Goal: Communication & Community: Answer question/provide support

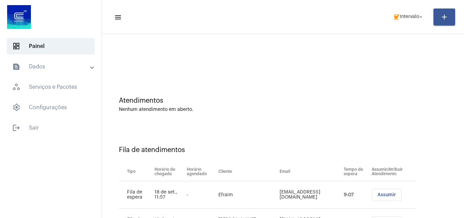
scroll to position [37, 0]
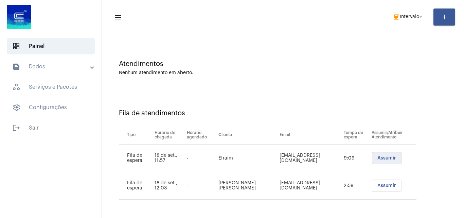
click at [377, 160] on span "Assumir" at bounding box center [386, 158] width 19 height 5
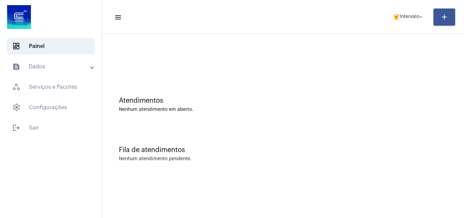
scroll to position [0, 0]
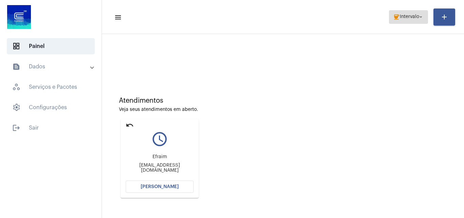
click at [413, 20] on span "coffee Intervalo arrow_drop_down" at bounding box center [408, 17] width 31 height 12
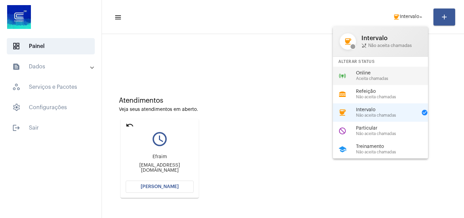
click at [356, 75] on span "Online" at bounding box center [394, 73] width 77 height 5
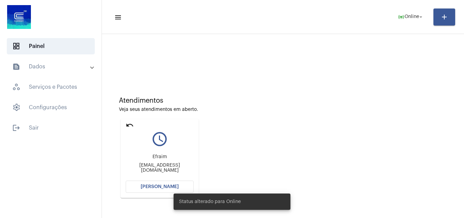
click at [160, 188] on span "[PERSON_NAME]" at bounding box center [160, 186] width 38 height 5
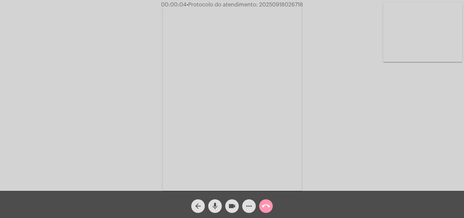
click at [215, 207] on mat-icon "mic" at bounding box center [215, 206] width 8 height 8
click at [215, 203] on mat-icon "mic_off" at bounding box center [215, 206] width 8 height 8
click at [219, 203] on button "mic" at bounding box center [215, 206] width 14 height 14
click at [218, 202] on mat-icon "mic_off" at bounding box center [215, 206] width 8 height 8
click at [248, 206] on mat-icon "more_horiz" at bounding box center [249, 206] width 8 height 8
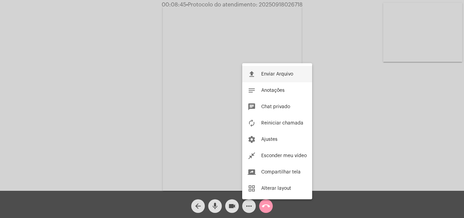
click at [266, 73] on span "Enviar Arquivo" at bounding box center [277, 74] width 32 height 5
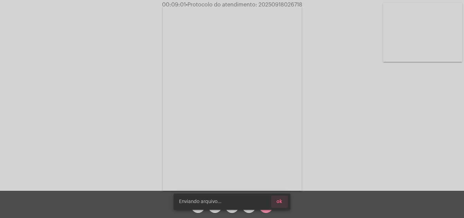
click at [283, 202] on button "ok" at bounding box center [279, 201] width 17 height 12
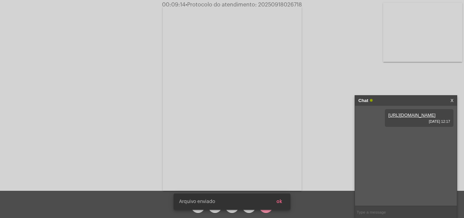
click at [284, 198] on button "ok" at bounding box center [279, 201] width 17 height 12
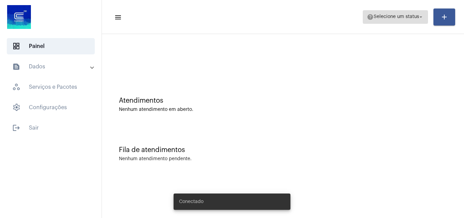
click at [382, 20] on span "help Selecione um status arrow_drop_down" at bounding box center [395, 17] width 57 height 12
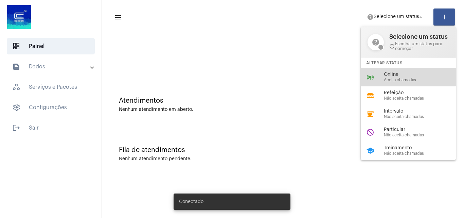
click at [377, 71] on div "online_prediction Online Aceita chamadas" at bounding box center [414, 77] width 106 height 18
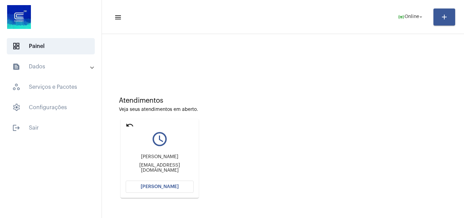
click at [174, 188] on span "[PERSON_NAME]" at bounding box center [160, 186] width 38 height 5
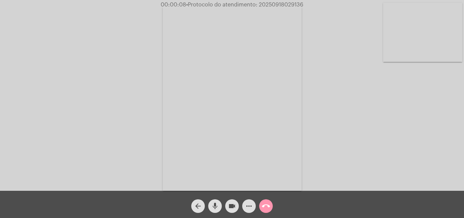
click at [214, 203] on mat-icon "mic" at bounding box center [215, 206] width 8 height 8
click at [216, 208] on mat-icon "mic_off" at bounding box center [215, 206] width 8 height 8
click at [215, 205] on mat-icon "mic" at bounding box center [215, 206] width 8 height 8
click at [219, 204] on mat-icon "mic_off" at bounding box center [215, 206] width 8 height 8
click at [216, 204] on mat-icon "mic" at bounding box center [215, 206] width 8 height 8
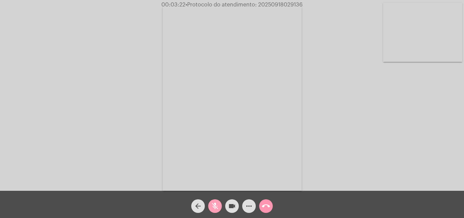
click at [214, 204] on mat-icon "mic_off" at bounding box center [215, 206] width 8 height 8
click at [216, 203] on mat-icon "mic" at bounding box center [215, 206] width 8 height 8
click at [215, 204] on mat-icon "mic_off" at bounding box center [215, 206] width 8 height 8
click at [215, 204] on mat-icon "mic" at bounding box center [215, 206] width 8 height 8
click at [216, 205] on mat-icon "mic_off" at bounding box center [215, 206] width 8 height 8
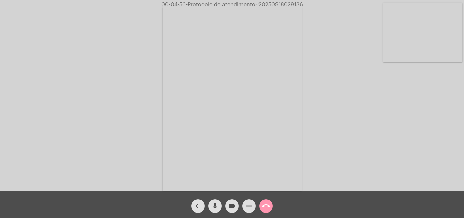
click at [214, 200] on span "mic" at bounding box center [215, 206] width 8 height 14
click at [211, 207] on mat-icon "mic_off" at bounding box center [215, 206] width 8 height 8
click at [215, 203] on mat-icon "mic" at bounding box center [215, 206] width 8 height 8
click at [214, 205] on mat-icon "mic_off" at bounding box center [215, 206] width 8 height 8
click at [216, 200] on span "mic" at bounding box center [215, 206] width 8 height 14
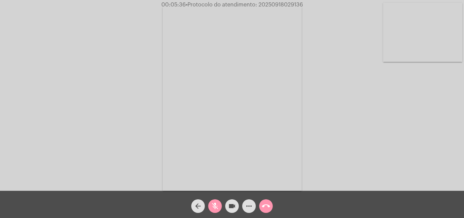
click at [215, 201] on span "mic_off" at bounding box center [215, 206] width 8 height 14
click at [213, 202] on mat-icon "mic" at bounding box center [215, 206] width 8 height 8
click at [214, 207] on mat-icon "mic_off" at bounding box center [215, 206] width 8 height 8
click at [217, 204] on mat-icon "mic" at bounding box center [215, 206] width 8 height 8
click at [213, 204] on mat-icon "mic_off" at bounding box center [215, 206] width 8 height 8
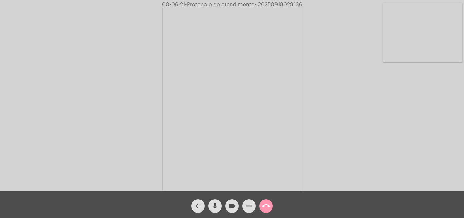
click at [215, 206] on mat-icon "mic" at bounding box center [215, 206] width 8 height 8
click at [219, 205] on mat-icon "mic_off" at bounding box center [215, 206] width 8 height 8
click at [249, 206] on mat-icon "more_horiz" at bounding box center [249, 206] width 8 height 8
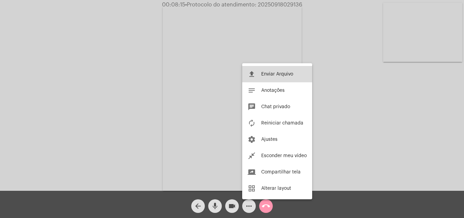
click at [261, 74] on span "Enviar Arquivo" at bounding box center [277, 74] width 32 height 5
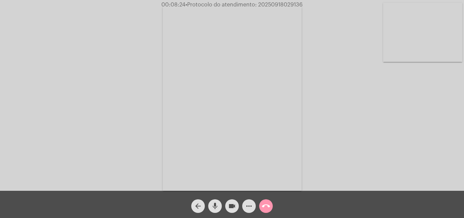
click at [248, 207] on mat-icon "more_horiz" at bounding box center [249, 206] width 8 height 8
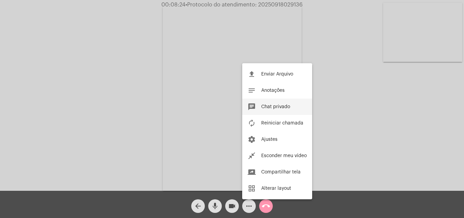
click at [267, 106] on span "Chat privado" at bounding box center [275, 106] width 29 height 5
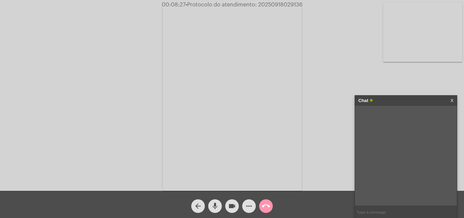
paste input "209003"
type input "209003"
click at [269, 3] on span "• Protocolo do atendimento: 20250918029136" at bounding box center [244, 4] width 117 height 5
copy span "20250918029136"
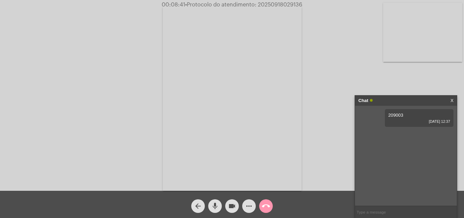
click at [370, 213] on input "text" at bounding box center [406, 212] width 102 height 12
paste input "20250918029136"
type input "20250918029136"
click at [270, 5] on span "• Protocolo do atendimento: 20250918029136" at bounding box center [244, 4] width 117 height 5
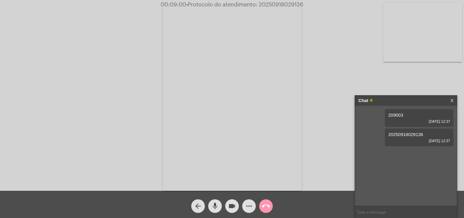
copy span "20250918029136"
click at [268, 206] on mat-icon "call_end" at bounding box center [266, 206] width 8 height 8
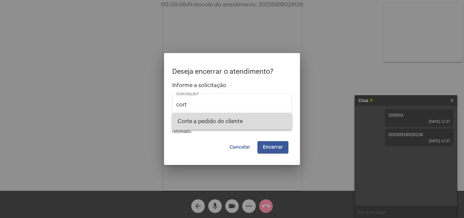
click at [205, 117] on span "Corte a pedido do cliente" at bounding box center [232, 121] width 109 height 16
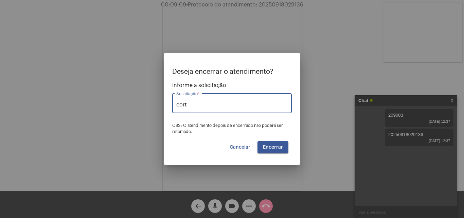
type input "Corte a pedido do cliente"
click at [276, 147] on span "Encerrar" at bounding box center [273, 147] width 20 height 5
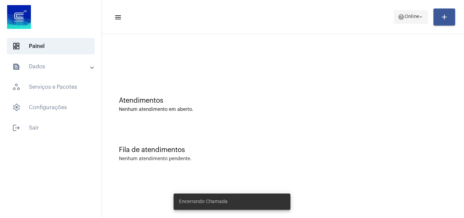
click at [419, 14] on mat-icon "arrow_drop_down" at bounding box center [421, 17] width 6 height 6
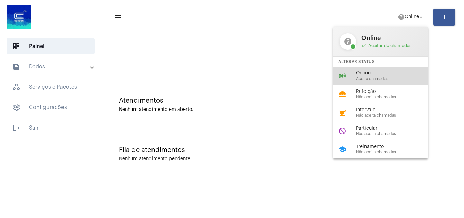
click at [384, 78] on span "Aceita chamadas" at bounding box center [394, 78] width 77 height 4
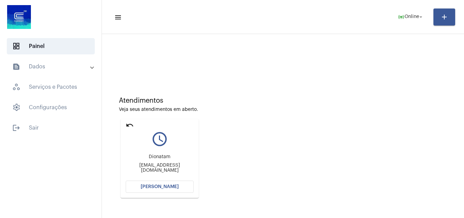
click at [131, 123] on mat-icon "undo" at bounding box center [130, 125] width 8 height 8
click at [172, 187] on span "[PERSON_NAME]" at bounding box center [160, 186] width 38 height 5
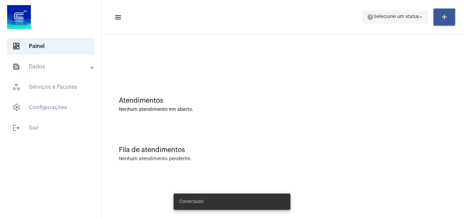
click at [386, 16] on span "Selecione um status" at bounding box center [395, 17] width 45 height 5
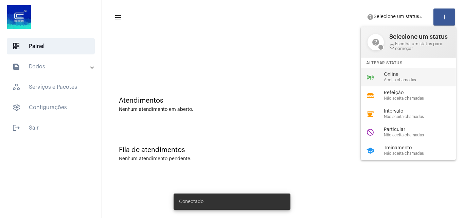
click at [384, 79] on span "Aceita chamadas" at bounding box center [422, 80] width 77 height 4
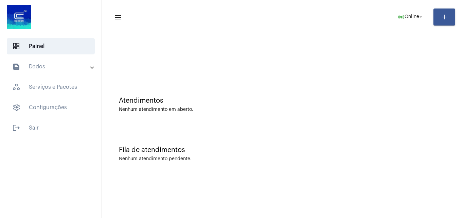
click at [425, 124] on div "Atendimentos Nenhum atendimento em aberto." at bounding box center [282, 100] width 355 height 49
click at [416, 18] on span "Online" at bounding box center [411, 17] width 15 height 5
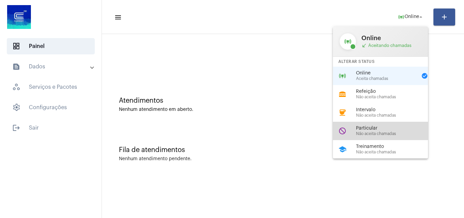
click at [372, 133] on span "Não aceita chamadas" at bounding box center [394, 133] width 77 height 4
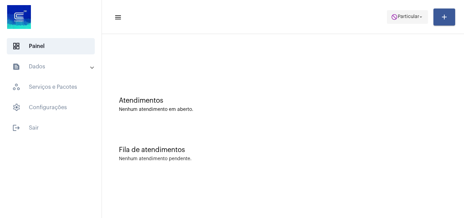
click at [398, 16] on span "Particular" at bounding box center [408, 17] width 21 height 5
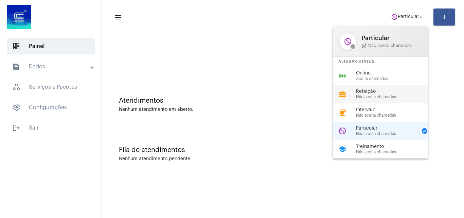
click at [386, 85] on div "lunch_dining Refeição Não aceita chamadas" at bounding box center [386, 94] width 106 height 18
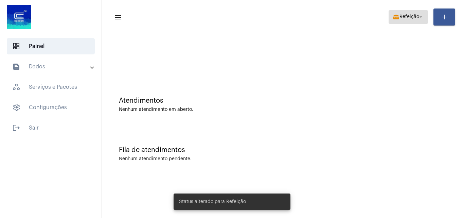
click at [410, 17] on span "Refeição" at bounding box center [409, 17] width 20 height 5
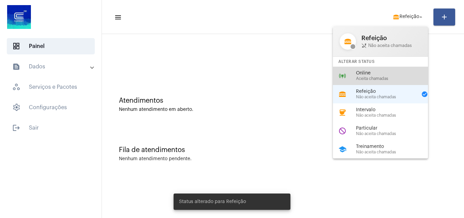
click at [395, 74] on span "Online" at bounding box center [394, 73] width 77 height 5
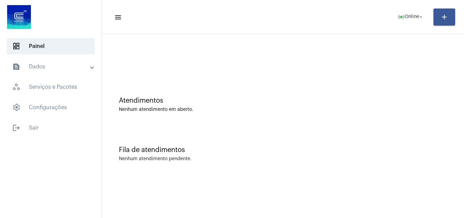
click at [379, 158] on div "Nenhum atendimento pendente." at bounding box center [283, 158] width 328 height 5
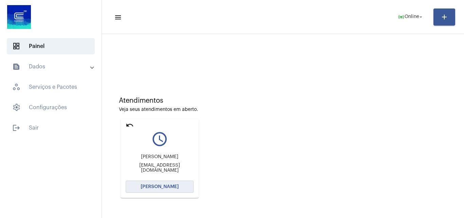
click at [163, 185] on span "[PERSON_NAME]" at bounding box center [160, 186] width 38 height 5
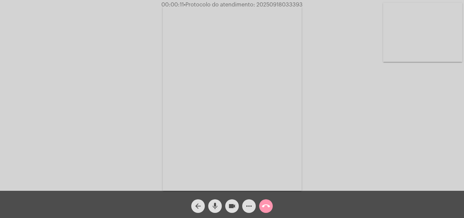
click at [392, 149] on div "Acessando Câmera e Microfone..." at bounding box center [232, 97] width 462 height 190
click at [249, 205] on mat-icon "more_horiz" at bounding box center [249, 206] width 8 height 8
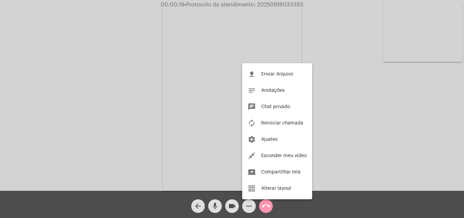
click at [171, 85] on div at bounding box center [232, 109] width 464 height 218
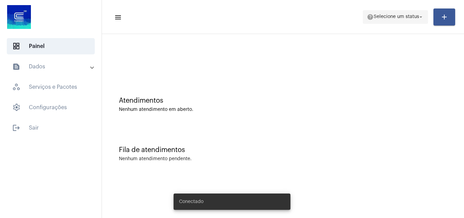
click at [414, 19] on span "Selecione um status" at bounding box center [395, 17] width 45 height 5
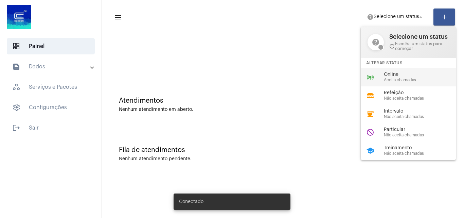
click at [391, 74] on span "Online" at bounding box center [422, 74] width 77 height 5
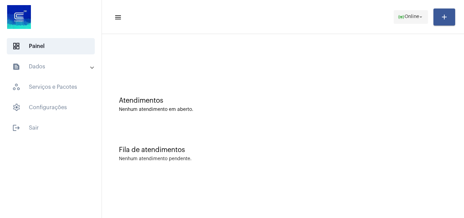
click at [410, 18] on span "Online" at bounding box center [411, 17] width 15 height 5
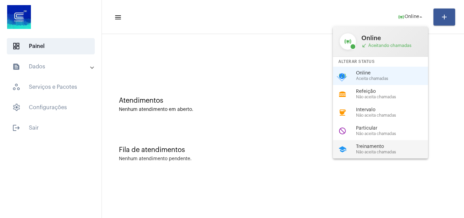
click at [374, 147] on span "Treinamento" at bounding box center [394, 146] width 77 height 5
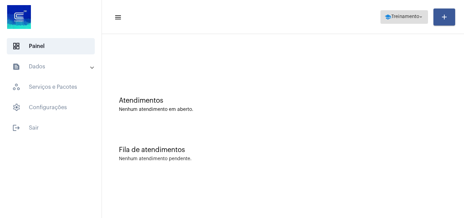
click at [404, 16] on span "Treinamento" at bounding box center [405, 17] width 28 height 5
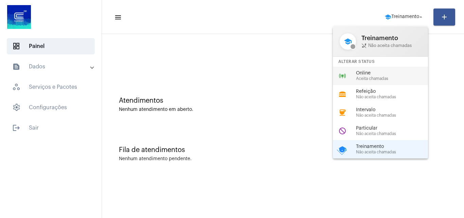
click at [397, 82] on div "online_prediction Online Aceita chamadas" at bounding box center [386, 76] width 106 height 18
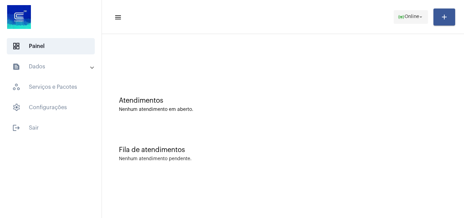
click at [398, 14] on mat-icon "online_prediction" at bounding box center [401, 17] width 7 height 7
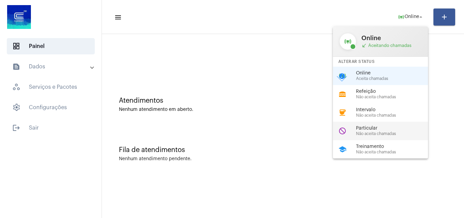
click at [370, 134] on span "Não aceita chamadas" at bounding box center [394, 133] width 77 height 4
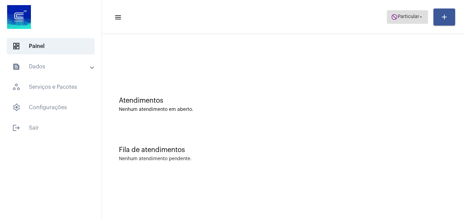
click at [398, 15] on span "do_not_disturb Particular arrow_drop_down" at bounding box center [407, 17] width 33 height 12
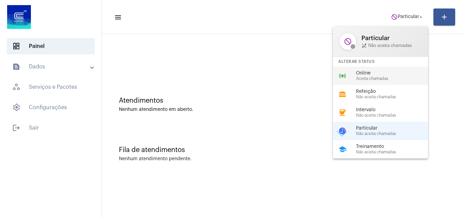
click at [373, 74] on span "Online" at bounding box center [394, 73] width 77 height 5
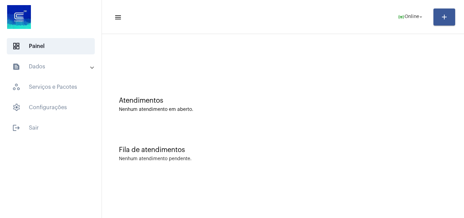
click at [390, 132] on div "Fila de atendimentos Nenhum atendimento pendente." at bounding box center [282, 150] width 355 height 49
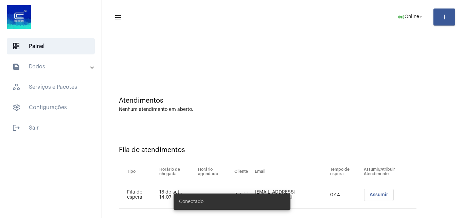
click at [128, 125] on div "Atendimentos Nenhum atendimento em aberto." at bounding box center [282, 100] width 355 height 49
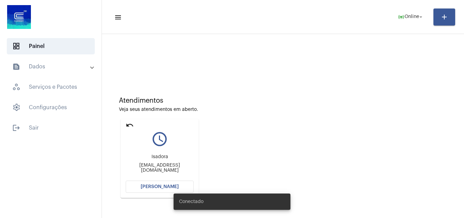
click at [128, 123] on mat-icon "undo" at bounding box center [130, 125] width 8 height 8
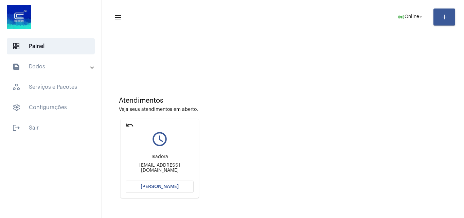
click at [128, 124] on mat-icon "undo" at bounding box center [130, 125] width 8 height 8
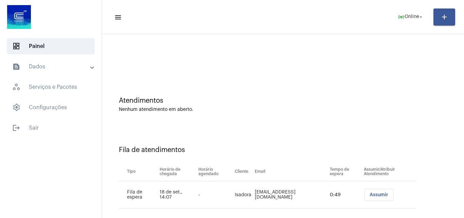
click at [375, 196] on span "Assumir" at bounding box center [378, 194] width 19 height 5
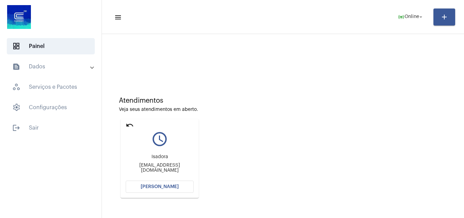
click at [159, 185] on span "[PERSON_NAME]" at bounding box center [160, 186] width 38 height 5
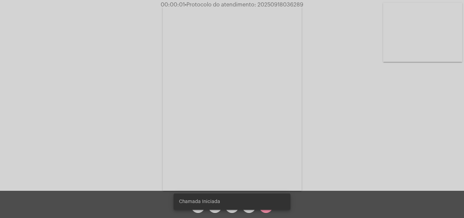
click at [309, 208] on div "arrow_back mic videocam more_horiz call_end" at bounding box center [232, 203] width 464 height 27
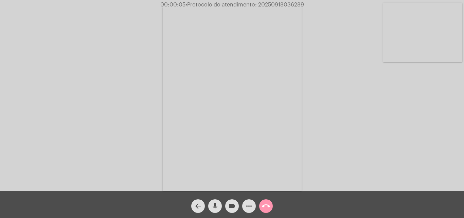
click at [322, 208] on div "arrow_back mic videocam more_horiz call_end" at bounding box center [232, 203] width 464 height 27
click at [219, 205] on mat-icon "mic" at bounding box center [215, 206] width 8 height 8
click at [216, 206] on mat-icon "mic_off" at bounding box center [215, 206] width 8 height 8
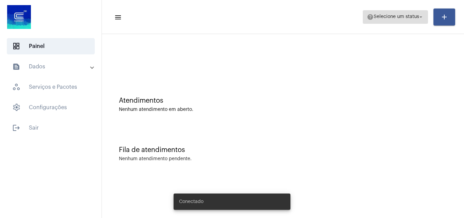
click at [396, 21] on span "help Selecione um status arrow_drop_down" at bounding box center [395, 17] width 57 height 12
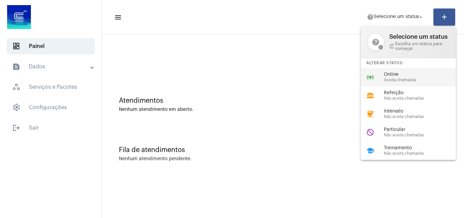
click at [389, 74] on span "Online" at bounding box center [422, 74] width 77 height 5
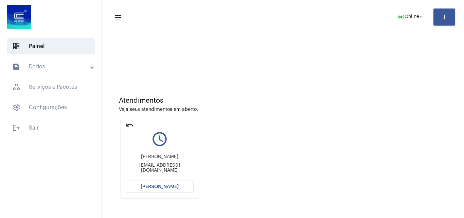
click at [144, 187] on span "[PERSON_NAME]" at bounding box center [160, 186] width 38 height 5
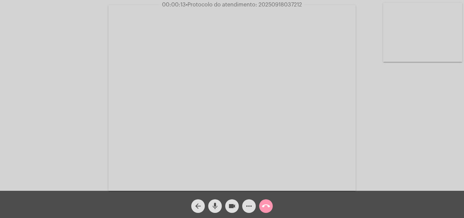
click at [393, 128] on div "Acessando Câmera e Microfone..." at bounding box center [232, 97] width 462 height 190
click at [215, 203] on mat-icon "mic" at bounding box center [215, 206] width 8 height 8
click at [213, 202] on mat-icon "mic_off" at bounding box center [215, 206] width 8 height 8
click at [215, 201] on span "mic" at bounding box center [215, 206] width 8 height 14
click at [211, 205] on mat-icon "mic_off" at bounding box center [215, 206] width 8 height 8
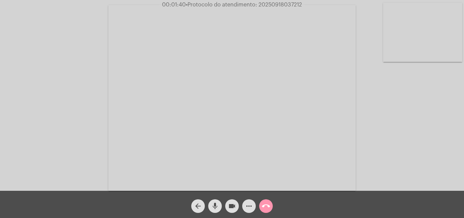
click at [244, 207] on button "more_horiz" at bounding box center [249, 206] width 14 height 14
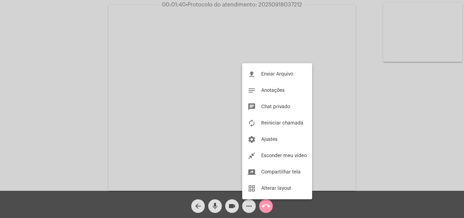
click at [138, 86] on div at bounding box center [232, 109] width 464 height 218
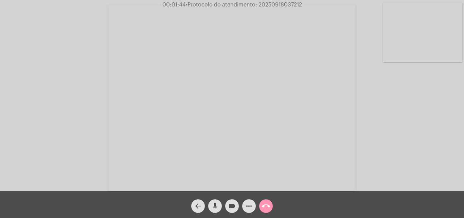
click at [215, 202] on mat-icon "mic" at bounding box center [215, 206] width 8 height 8
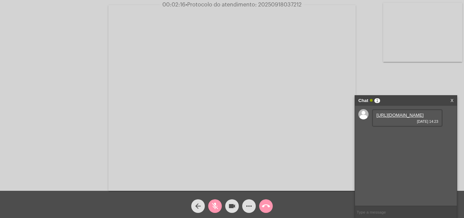
click at [214, 206] on mat-icon "mic_off" at bounding box center [215, 206] width 8 height 8
click at [390, 117] on link "[URL][DOMAIN_NAME]" at bounding box center [399, 114] width 47 height 5
click at [83, 101] on div "Acessando Câmera e Microfone..." at bounding box center [232, 97] width 462 height 190
click at [217, 204] on mat-icon "mic" at bounding box center [215, 206] width 8 height 8
click at [228, 207] on mat-icon "videocam" at bounding box center [232, 206] width 8 height 8
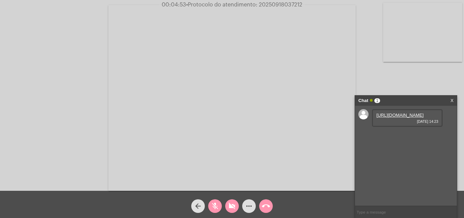
click at [217, 207] on mat-icon "mic_off" at bounding box center [215, 206] width 8 height 8
click at [230, 202] on mat-icon "videocam_off" at bounding box center [232, 206] width 8 height 8
click at [278, 3] on span "• Protocolo do atendimento: 20250918037212" at bounding box center [244, 4] width 116 height 5
copy span "20250918037212"
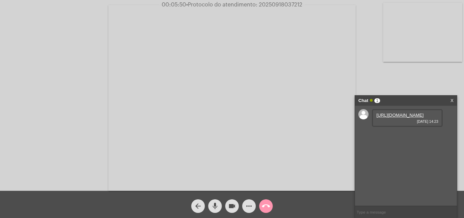
click at [267, 207] on mat-icon "call_end" at bounding box center [266, 206] width 8 height 8
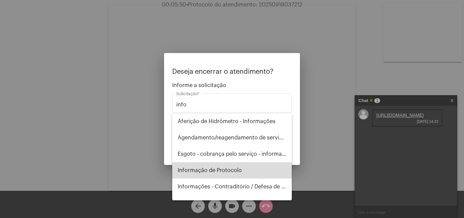
click at [236, 168] on span "Informação de Protocolo" at bounding box center [232, 170] width 109 height 16
type input "Informação de Protocolo"
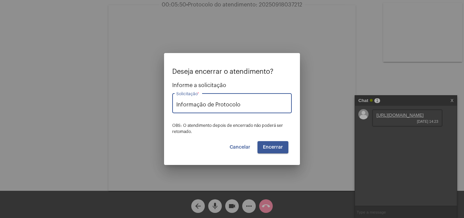
click at [268, 146] on span "Encerrar" at bounding box center [273, 147] width 20 height 5
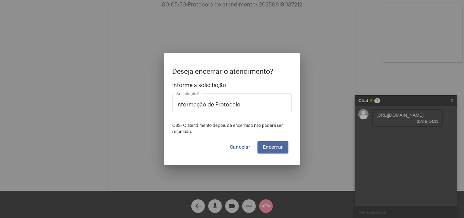
click at [268, 146] on span "Encerrar" at bounding box center [273, 147] width 20 height 5
click at [249, 147] on span "Cancelar" at bounding box center [240, 147] width 21 height 5
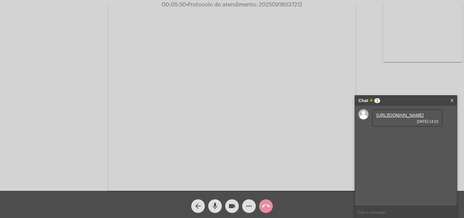
click at [198, 207] on mat-icon "arrow_back" at bounding box center [198, 206] width 8 height 8
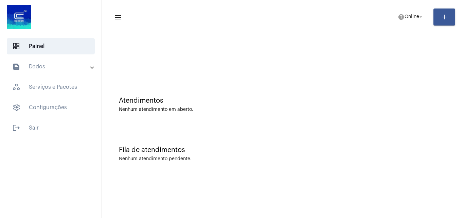
click at [397, 72] on div at bounding box center [282, 56] width 355 height 39
click at [405, 17] on span "Online" at bounding box center [411, 17] width 15 height 5
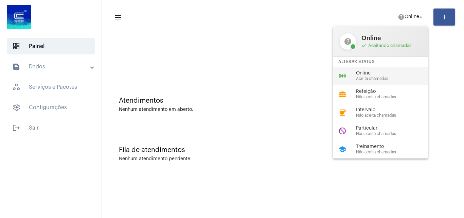
click at [399, 74] on span "Online" at bounding box center [394, 73] width 77 height 5
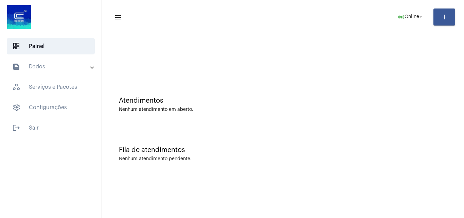
click at [402, 96] on div "Atendimentos Nenhum atendimento em aberto." at bounding box center [282, 100] width 355 height 49
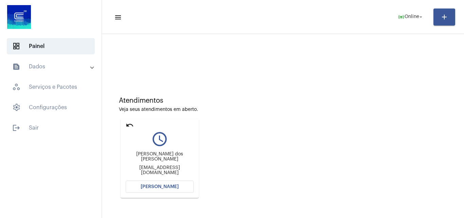
click at [176, 186] on span "[PERSON_NAME]" at bounding box center [160, 186] width 38 height 5
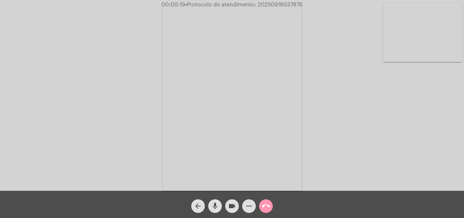
click at [212, 203] on mat-icon "mic" at bounding box center [215, 206] width 8 height 8
click at [214, 204] on mat-icon "mic_off" at bounding box center [215, 206] width 8 height 8
click at [245, 203] on mat-icon "more_horiz" at bounding box center [249, 206] width 8 height 8
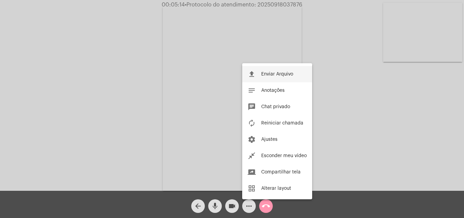
click at [255, 75] on mat-icon "file_upload" at bounding box center [252, 74] width 8 height 8
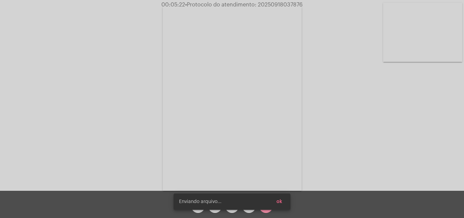
click at [285, 203] on button "ok" at bounding box center [279, 201] width 17 height 12
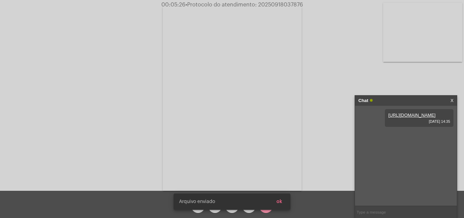
click at [282, 203] on button "ok" at bounding box center [279, 201] width 17 height 12
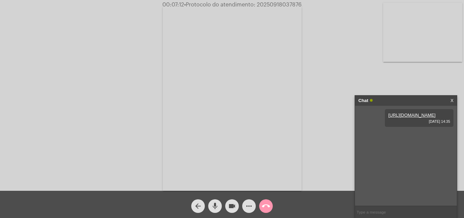
click at [248, 201] on span "more_horiz" at bounding box center [249, 206] width 8 height 14
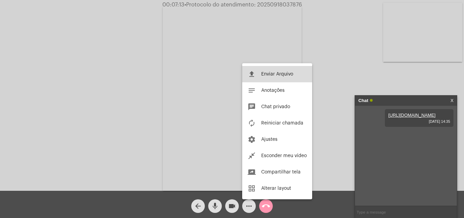
click at [256, 70] on button "file_upload Enviar Arquivo" at bounding box center [277, 74] width 70 height 16
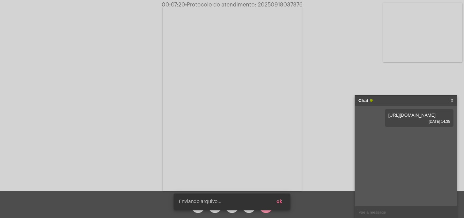
click at [280, 203] on span "ok" at bounding box center [279, 201] width 6 height 5
click at [285, 202] on button "ok" at bounding box center [279, 201] width 17 height 12
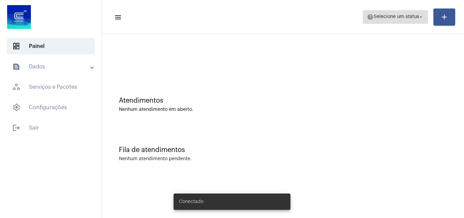
click at [378, 21] on span "help Selecione um status arrow_drop_down" at bounding box center [395, 17] width 57 height 12
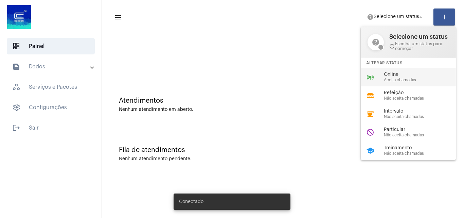
click at [398, 76] on span "Online" at bounding box center [422, 74] width 77 height 5
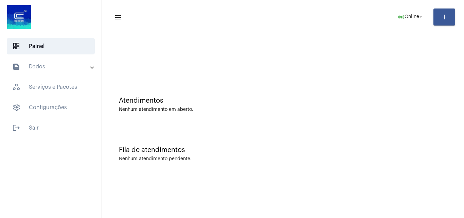
click at [381, 143] on div "Fila de atendimentos Nenhum atendimento pendente." at bounding box center [282, 150] width 355 height 49
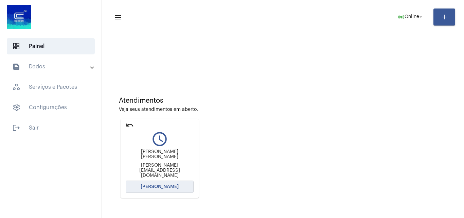
click at [177, 188] on button "[PERSON_NAME]" at bounding box center [160, 186] width 68 height 12
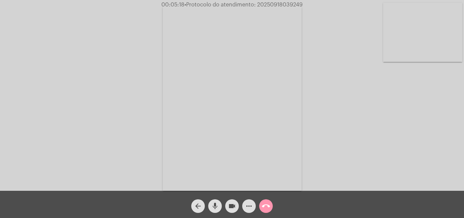
click at [248, 205] on mat-icon "more_horiz" at bounding box center [249, 206] width 8 height 8
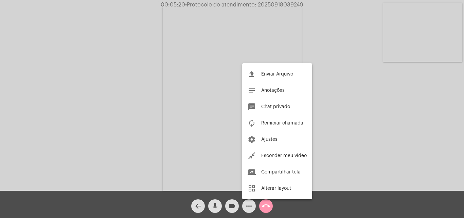
click at [141, 99] on div at bounding box center [232, 109] width 464 height 218
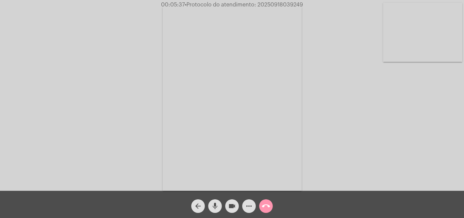
click at [252, 206] on mat-icon "more_horiz" at bounding box center [249, 206] width 8 height 8
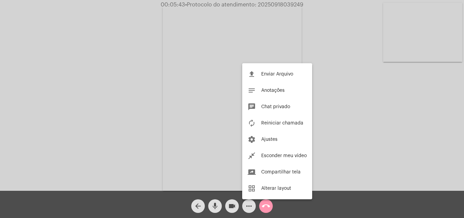
click at [149, 101] on div at bounding box center [232, 109] width 464 height 218
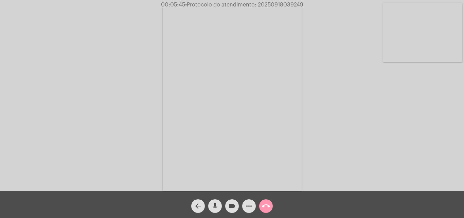
click at [215, 203] on mat-icon "mic" at bounding box center [215, 206] width 8 height 8
click at [213, 203] on mat-icon "mic_off" at bounding box center [215, 206] width 8 height 8
click at [247, 206] on mat-icon "more_horiz" at bounding box center [249, 206] width 8 height 8
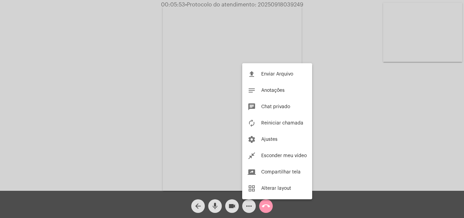
click at [118, 108] on div at bounding box center [232, 109] width 464 height 218
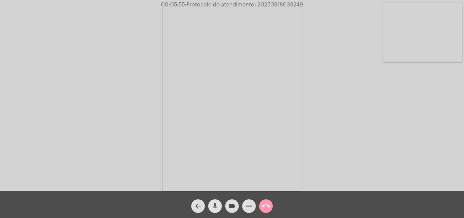
click at [213, 207] on mat-icon "mic" at bounding box center [215, 206] width 8 height 8
click at [219, 205] on button "mic_off" at bounding box center [215, 206] width 14 height 14
click at [247, 204] on mat-icon "more_horiz" at bounding box center [249, 206] width 8 height 8
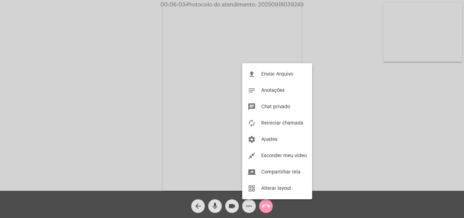
click at [126, 128] on div at bounding box center [232, 109] width 464 height 218
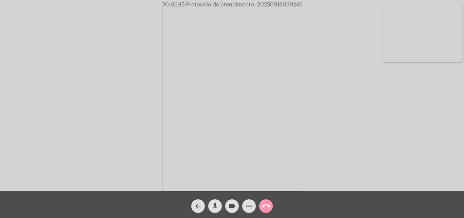
click at [246, 205] on mat-icon "more_horiz" at bounding box center [249, 206] width 8 height 8
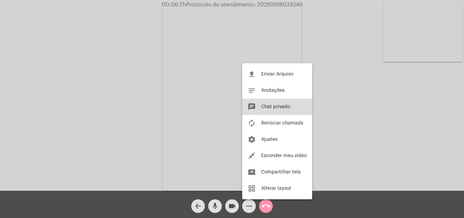
click at [266, 107] on span "Chat privado" at bounding box center [275, 106] width 29 height 5
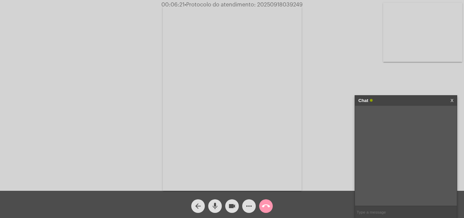
click at [385, 212] on input "text" at bounding box center [406, 212] width 102 height 12
drag, startPoint x: 376, startPoint y: 115, endPoint x: 422, endPoint y: 114, distance: 46.2
click at [429, 115] on div "Conta 4392672401126358 18/09/2025 14:58" at bounding box center [407, 120] width 71 height 23
copy span "Conta 4392672401126358"
click at [250, 205] on mat-icon "more_horiz" at bounding box center [249, 206] width 8 height 8
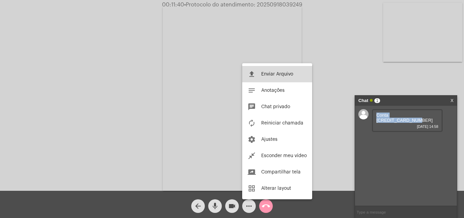
click at [260, 74] on button "file_upload Enviar Arquivo" at bounding box center [277, 74] width 70 height 16
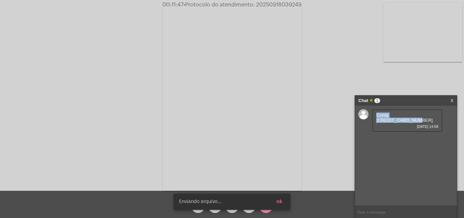
click at [285, 201] on button "ok" at bounding box center [279, 201] width 17 height 12
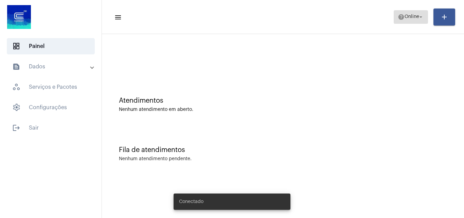
click at [399, 16] on mat-icon "help" at bounding box center [401, 17] width 7 height 7
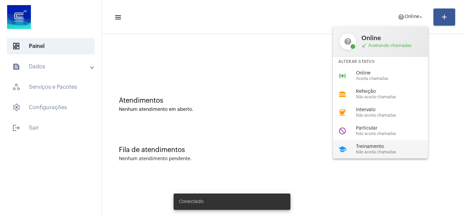
click at [379, 155] on div "school Treinamento Não aceita chamadas" at bounding box center [386, 149] width 106 height 18
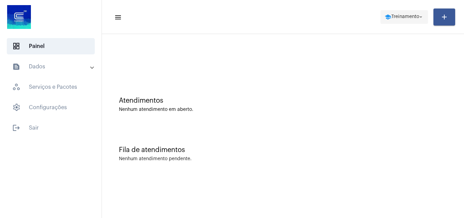
click at [397, 17] on span "Treinamento" at bounding box center [405, 17] width 28 height 5
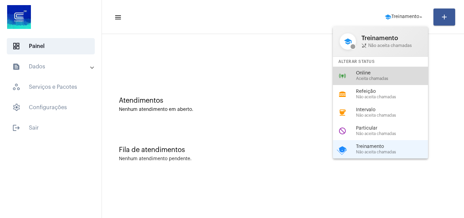
click at [368, 74] on span "Online" at bounding box center [394, 73] width 77 height 5
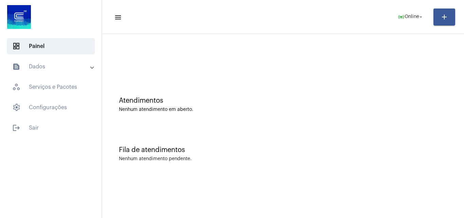
drag, startPoint x: 365, startPoint y: 96, endPoint x: 360, endPoint y: 97, distance: 5.6
click at [365, 96] on div "Atendimentos Nenhum atendimento em aberto." at bounding box center [282, 100] width 355 height 49
click at [385, 97] on div "Atendimentos" at bounding box center [283, 100] width 328 height 7
click at [53, 61] on mat-expansion-panel-header "text_snippet_outlined Dados" at bounding box center [52, 66] width 97 height 16
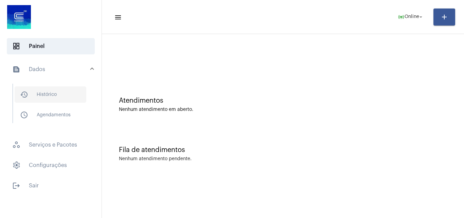
click at [59, 99] on span "history_outlined Histórico" at bounding box center [51, 94] width 72 height 16
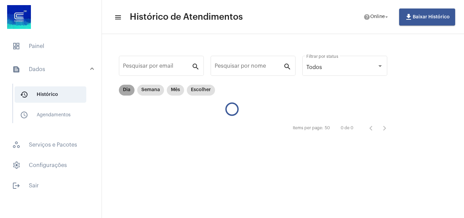
click at [129, 89] on mat-chip "Dia" at bounding box center [127, 90] width 16 height 11
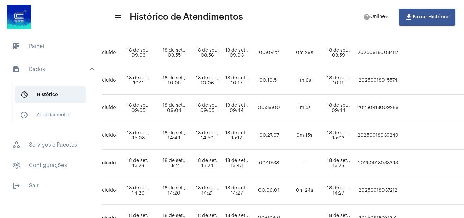
scroll to position [170, 281]
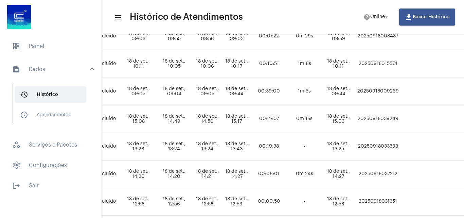
click at [400, 119] on td "20250918039249" at bounding box center [377, 119] width 45 height 28
copy td "20250918039249"
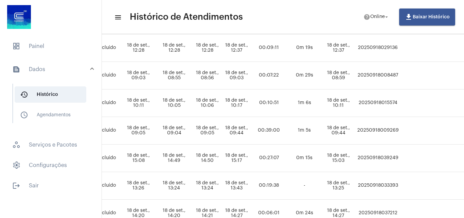
scroll to position [0, 281]
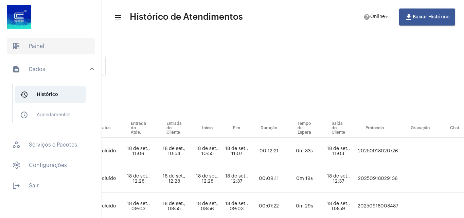
click at [57, 45] on span "dashboard Painel" at bounding box center [51, 46] width 88 height 16
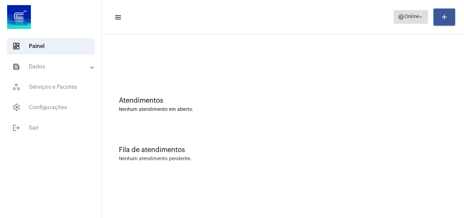
click at [410, 16] on span "Online" at bounding box center [411, 17] width 15 height 5
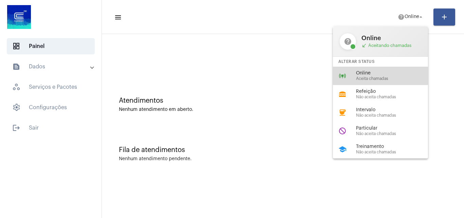
click at [376, 73] on span "Online" at bounding box center [394, 73] width 77 height 5
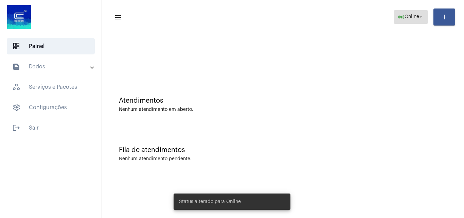
click at [398, 18] on mat-icon "online_prediction" at bounding box center [401, 17] width 7 height 7
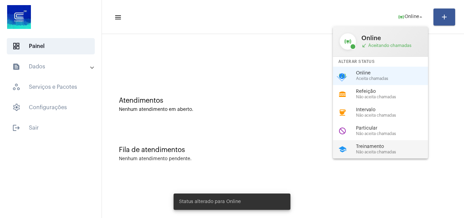
click at [376, 150] on span "Não aceita chamadas" at bounding box center [394, 152] width 77 height 4
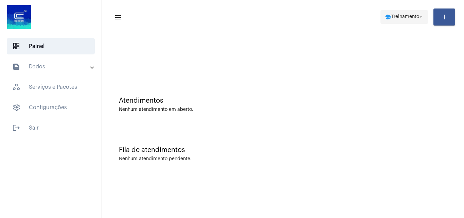
click at [402, 16] on span "Treinamento" at bounding box center [405, 17] width 28 height 5
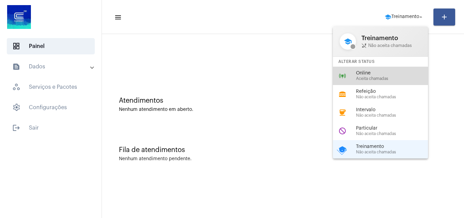
click at [373, 78] on span "Aceita chamadas" at bounding box center [394, 78] width 77 height 4
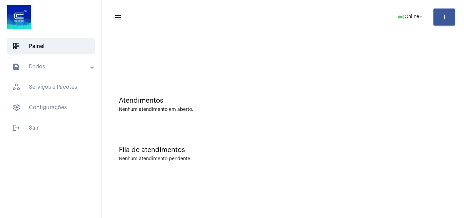
click at [358, 131] on div "Fila de atendimentos Nenhum atendimento pendente." at bounding box center [282, 150] width 355 height 49
click at [38, 67] on mat-panel-title "text_snippet_outlined Dados" at bounding box center [51, 66] width 78 height 8
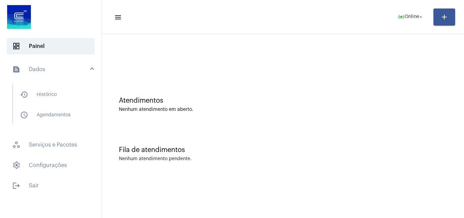
click at [65, 69] on mat-panel-title "text_snippet_outlined Dados" at bounding box center [51, 69] width 78 height 8
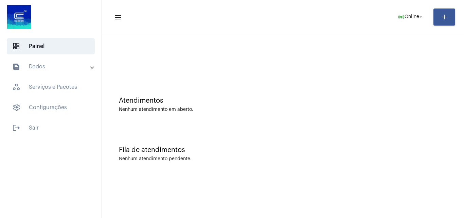
click at [51, 66] on mat-panel-title "text_snippet_outlined Dados" at bounding box center [51, 66] width 78 height 8
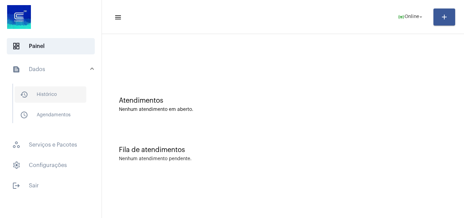
click at [48, 92] on span "history_outlined Histórico" at bounding box center [51, 94] width 72 height 16
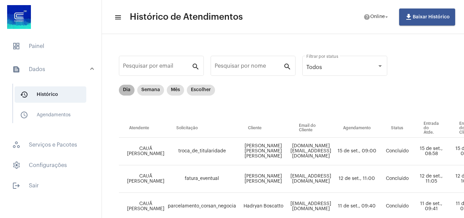
click at [126, 90] on mat-chip "Dia" at bounding box center [127, 90] width 16 height 11
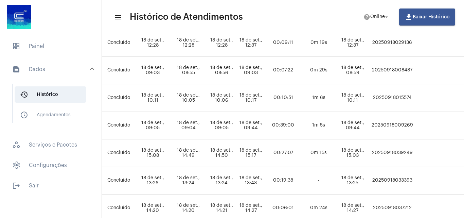
scroll to position [136, 308]
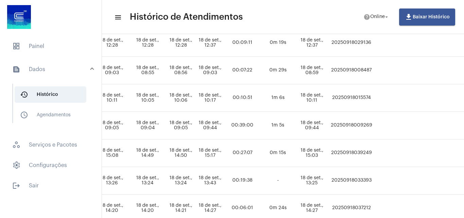
click at [374, 152] on td "20250918039249" at bounding box center [351, 153] width 45 height 28
copy td "20250918039249"
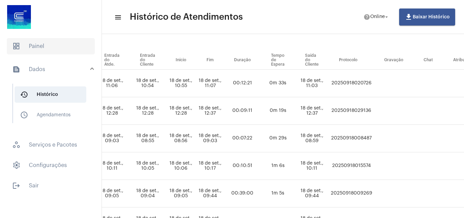
click at [40, 51] on span "dashboard Painel" at bounding box center [51, 46] width 88 height 16
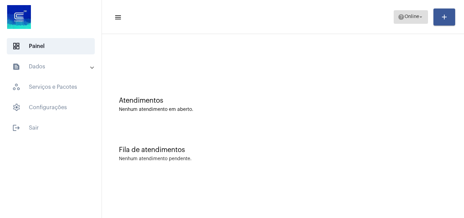
click at [399, 17] on mat-icon "help" at bounding box center [401, 17] width 7 height 7
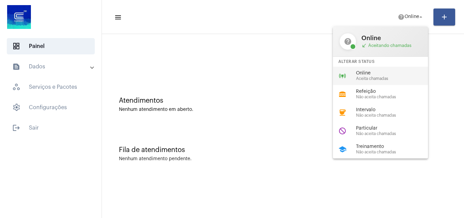
click at [364, 74] on span "Online" at bounding box center [394, 73] width 77 height 5
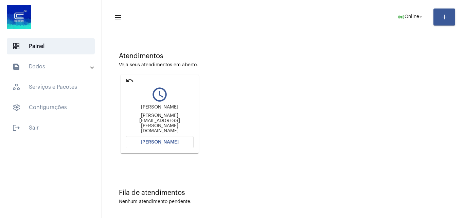
scroll to position [48, 0]
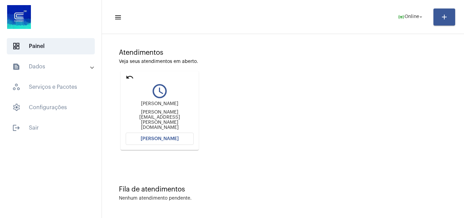
click at [147, 138] on span "[PERSON_NAME]" at bounding box center [160, 138] width 38 height 5
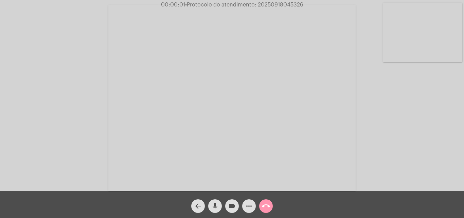
click at [329, 208] on div "arrow_back mic videocam more_horiz call_end" at bounding box center [232, 203] width 464 height 27
click at [363, 118] on div "Acessando Câmera e Microfone..." at bounding box center [232, 97] width 462 height 190
click at [248, 203] on mat-icon "more_horiz" at bounding box center [249, 206] width 8 height 8
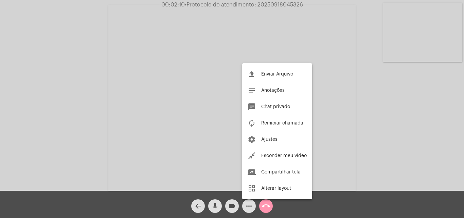
click at [145, 92] on div at bounding box center [232, 109] width 464 height 218
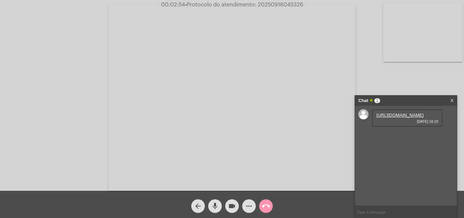
click at [251, 203] on mat-icon "more_horiz" at bounding box center [249, 206] width 8 height 8
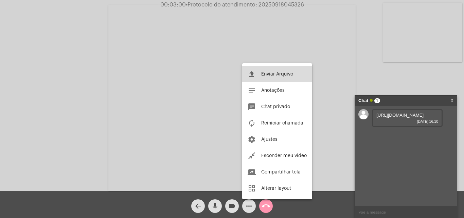
click at [271, 74] on span "Enviar Arquivo" at bounding box center [277, 74] width 32 height 5
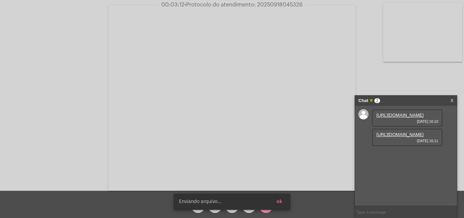
click at [284, 201] on button "ok" at bounding box center [279, 201] width 17 height 12
click at [393, 117] on link "[URL][DOMAIN_NAME]" at bounding box center [399, 114] width 47 height 5
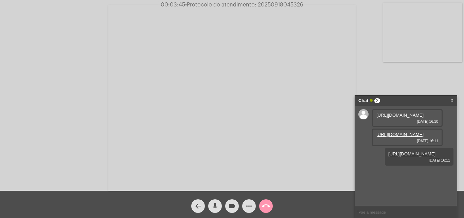
click at [392, 137] on link "[URL][DOMAIN_NAME]" at bounding box center [399, 134] width 47 height 5
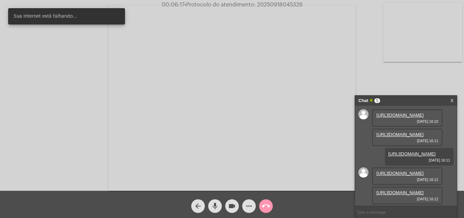
click at [395, 170] on link "[URL][DOMAIN_NAME]" at bounding box center [399, 172] width 47 height 5
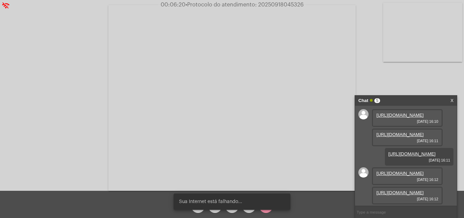
scroll to position [102, 0]
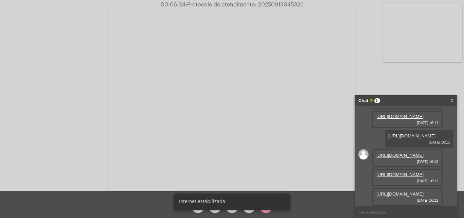
click at [396, 172] on link "[URL][DOMAIN_NAME]" at bounding box center [399, 174] width 47 height 5
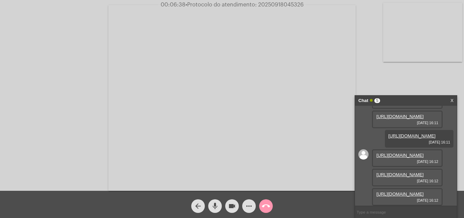
scroll to position [110, 0]
click at [401, 191] on link "[URL][DOMAIN_NAME]" at bounding box center [399, 193] width 47 height 5
click at [321, 134] on video at bounding box center [231, 97] width 247 height 185
click at [180, 104] on video at bounding box center [118, 97] width 222 height 166
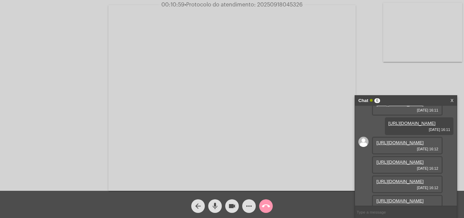
scroll to position [144, 0]
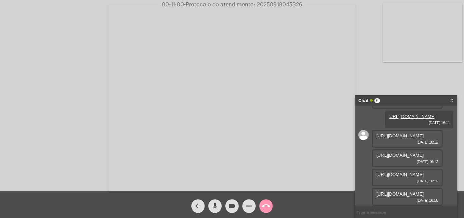
click at [412, 193] on link "[URL][DOMAIN_NAME]" at bounding box center [399, 193] width 47 height 5
click at [393, 191] on link "[URL][DOMAIN_NAME]" at bounding box center [399, 193] width 47 height 5
click at [409, 191] on link "[URL][DOMAIN_NAME]" at bounding box center [399, 193] width 47 height 5
click at [235, 206] on mat-icon "videocam" at bounding box center [232, 206] width 8 height 8
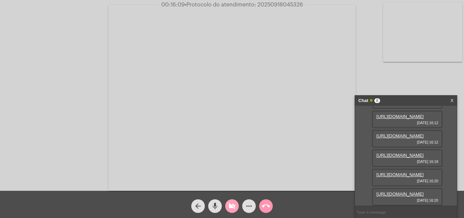
click at [235, 206] on mat-icon "videocam_off" at bounding box center [232, 206] width 8 height 8
click at [409, 191] on link "[URL][DOMAIN_NAME]" at bounding box center [399, 193] width 47 height 5
click at [216, 204] on mat-icon "mic" at bounding box center [215, 206] width 8 height 8
drag, startPoint x: 228, startPoint y: 205, endPoint x: 57, endPoint y: 32, distance: 243.7
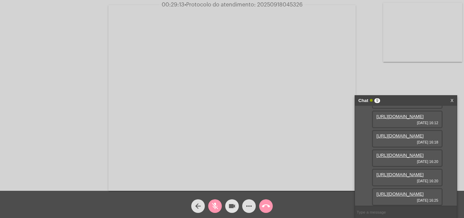
click at [228, 205] on button "videocam" at bounding box center [232, 206] width 14 height 14
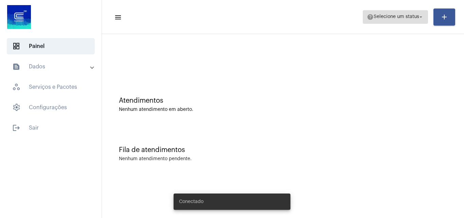
click at [392, 16] on span "Selecione um status" at bounding box center [395, 17] width 45 height 5
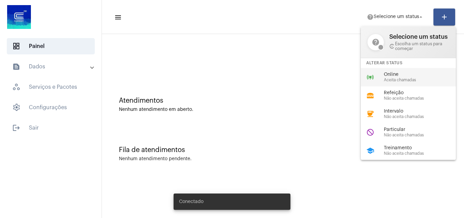
click at [395, 73] on span "Online" at bounding box center [422, 74] width 77 height 5
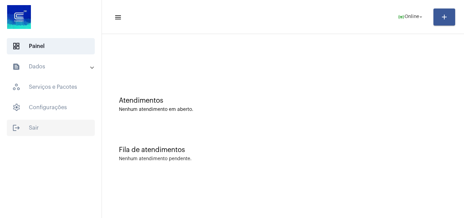
click at [67, 124] on span "logout Sair" at bounding box center [51, 128] width 88 height 16
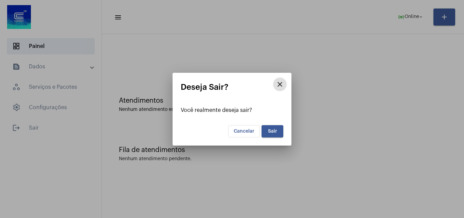
click at [276, 132] on span "Sair" at bounding box center [272, 131] width 9 height 5
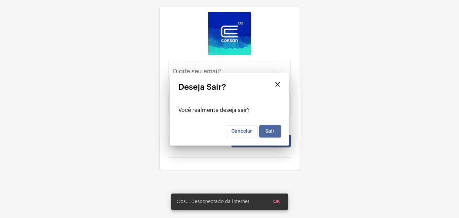
type input "caua.silva@operacaocorsan.com.br"
